Goal: Understand process/instructions: Learn about a topic

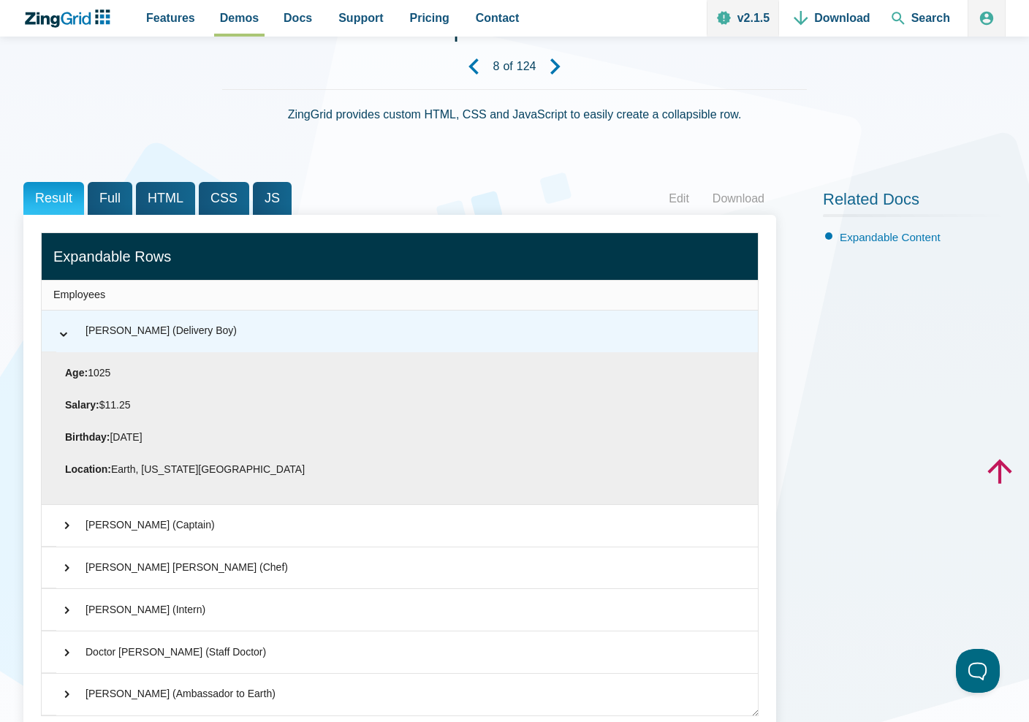
click at [225, 337] on div "⌃ [PERSON_NAME] (Delivery Boy)" at bounding box center [400, 331] width 716 height 42
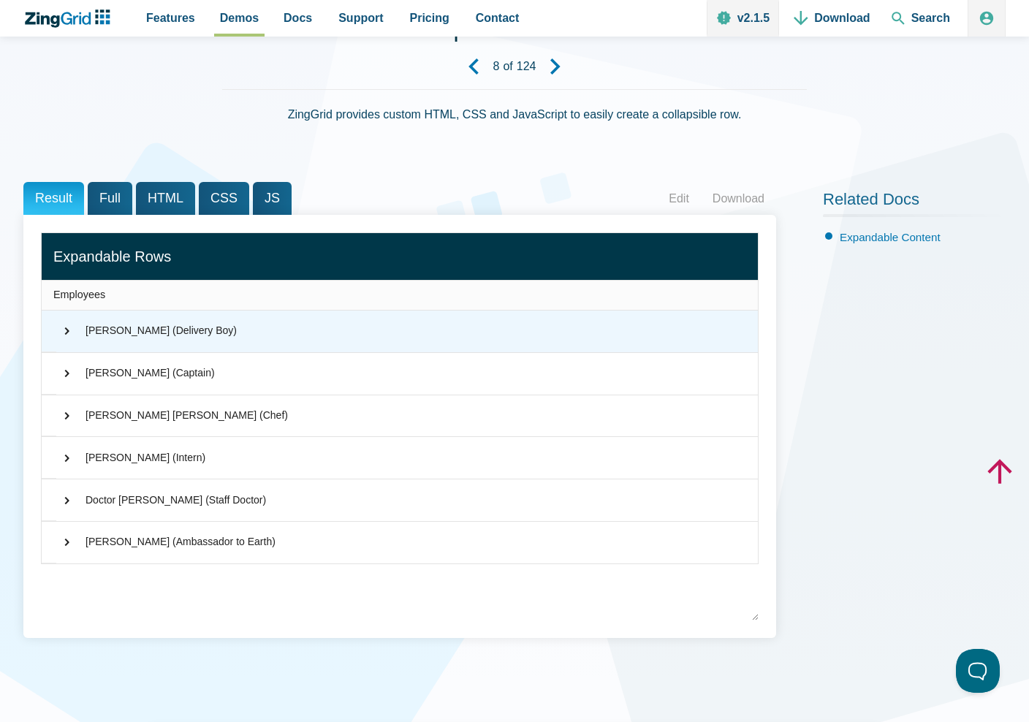
click at [225, 336] on div "⌃ [PERSON_NAME] (Delivery Boy)" at bounding box center [400, 331] width 716 height 42
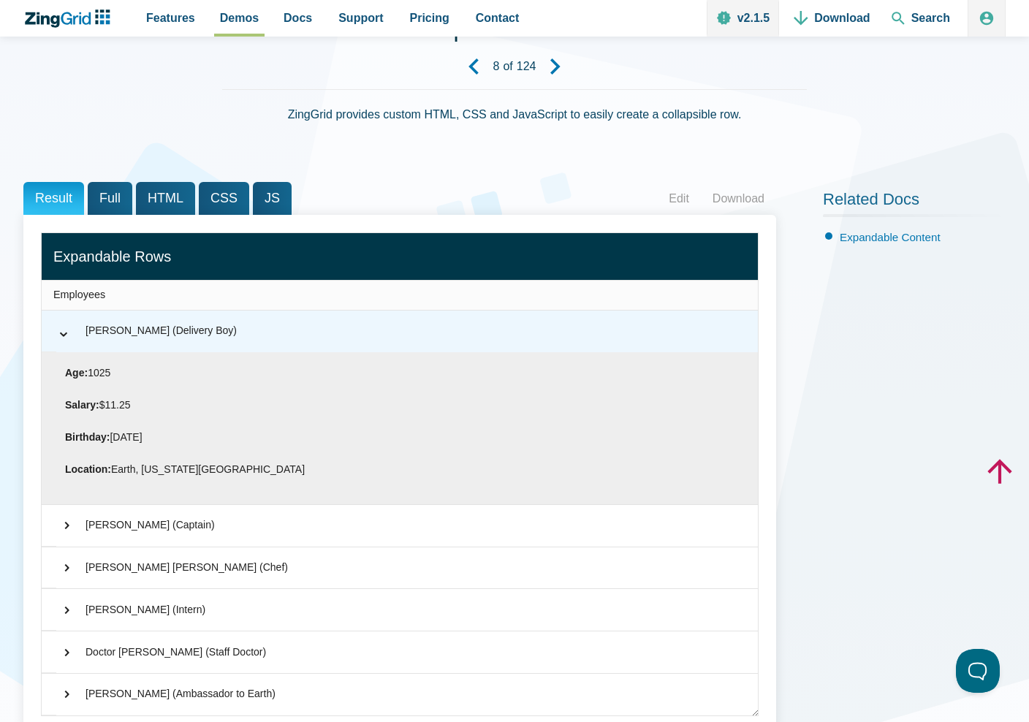
click at [225, 336] on div "⌃ [PERSON_NAME] (Delivery Boy)" at bounding box center [400, 331] width 716 height 42
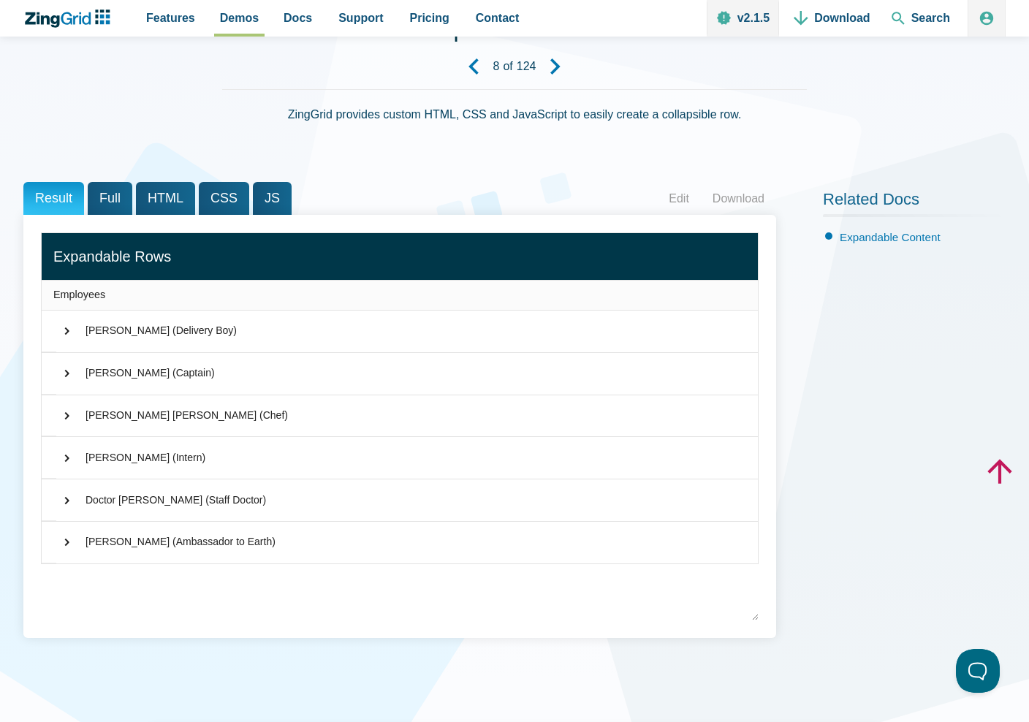
click at [112, 199] on span "Full" at bounding box center [110, 198] width 45 height 33
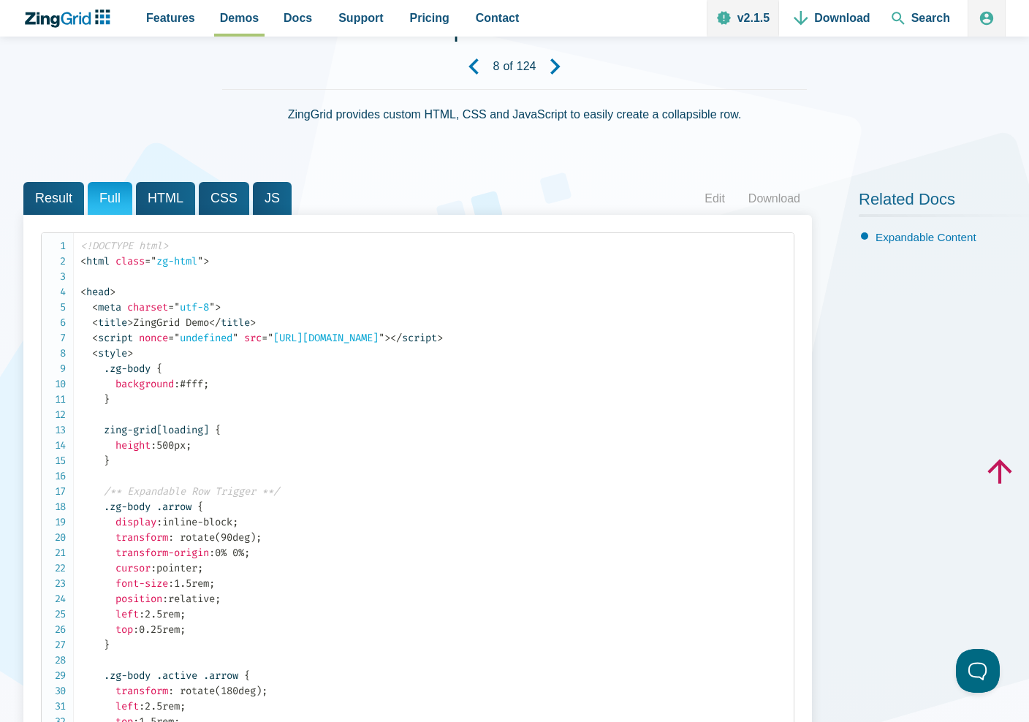
click at [155, 200] on span "HTML" at bounding box center [165, 198] width 59 height 33
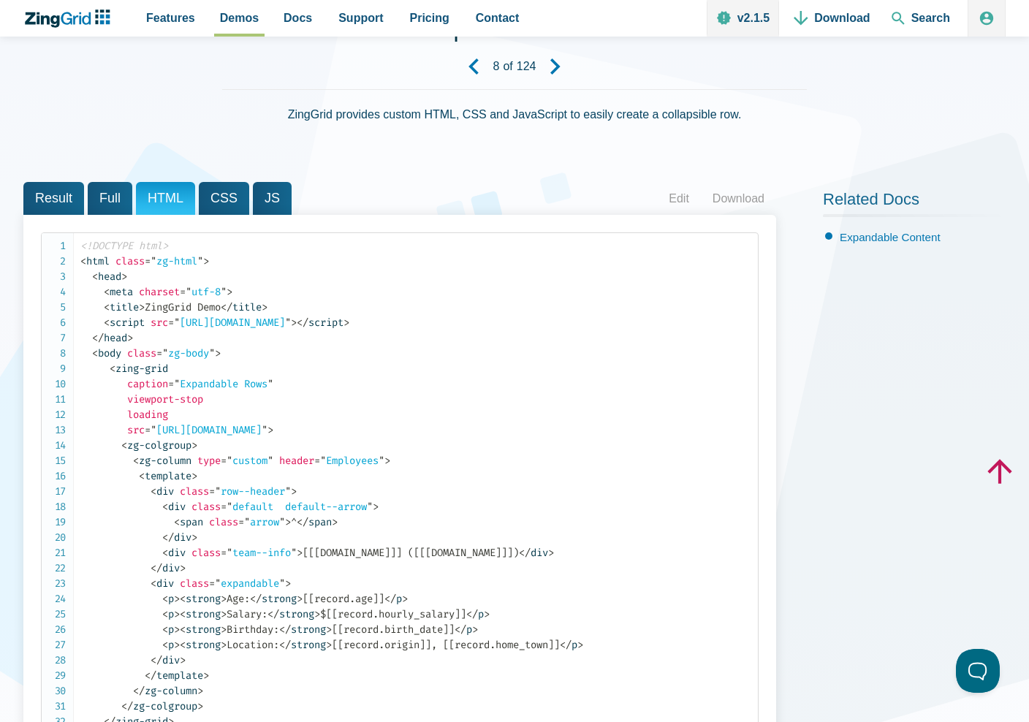
click at [233, 203] on span "CSS" at bounding box center [224, 198] width 50 height 33
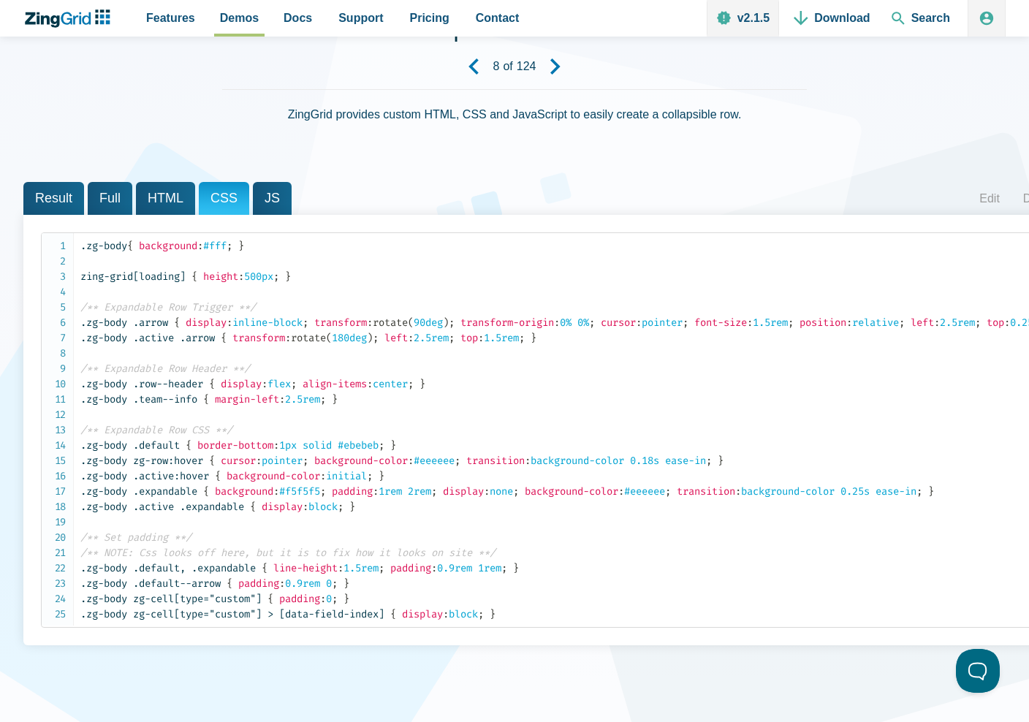
click at [253, 203] on span "JS" at bounding box center [272, 198] width 39 height 33
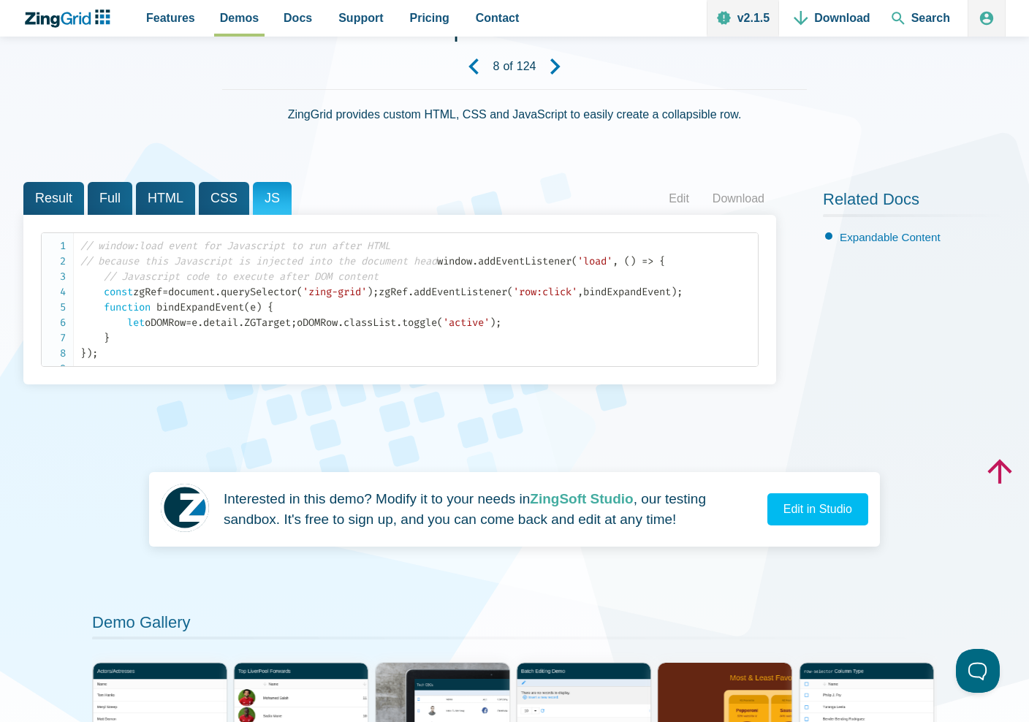
click at [71, 191] on span "Result" at bounding box center [53, 198] width 61 height 33
